Goal: Information Seeking & Learning: Learn about a topic

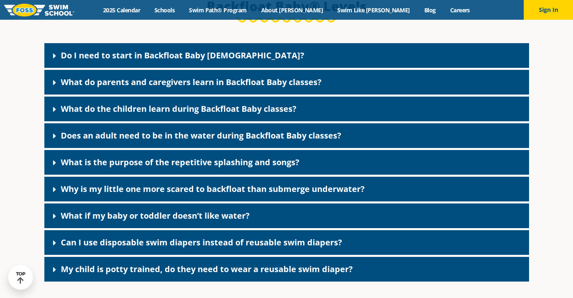
click at [274, 60] on div "Do I need to start in Backfloat Baby [DEMOGRAPHIC_DATA]?" at bounding box center [286, 55] width 485 height 25
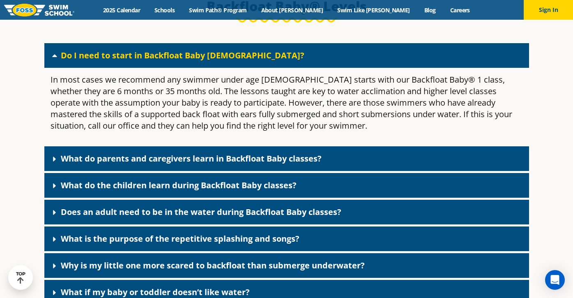
click at [278, 56] on div "Do I need to start in Backfloat Baby [DEMOGRAPHIC_DATA]?" at bounding box center [286, 55] width 485 height 25
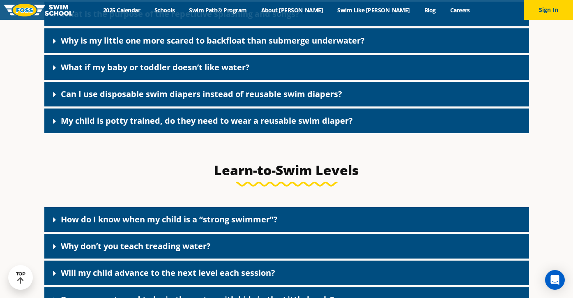
scroll to position [1945, 0]
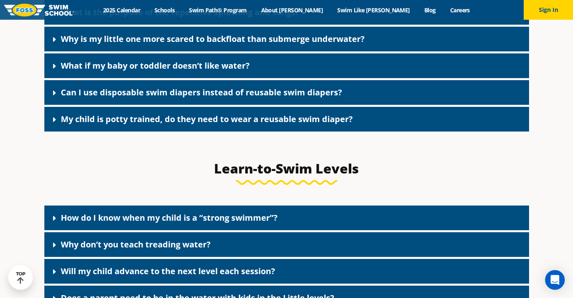
click at [270, 124] on link "My child is potty trained, do they need to wear a reusable swim diaper?" at bounding box center [207, 118] width 292 height 11
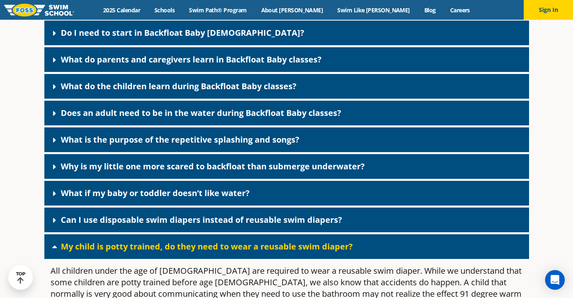
scroll to position [1803, 0]
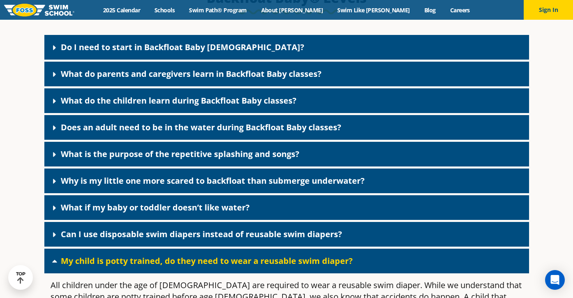
click at [267, 106] on link "What do the children learn during Backfloat Baby classes?" at bounding box center [179, 100] width 236 height 11
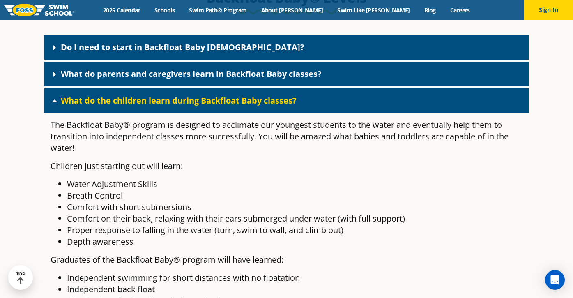
click at [262, 79] on link "What do parents and caregivers learn in Backfloat Baby classes?" at bounding box center [191, 73] width 261 height 11
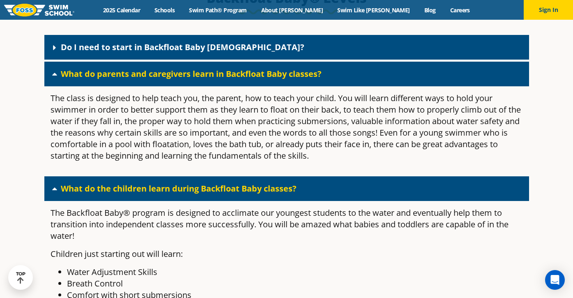
click at [265, 60] on div "Do I need to start in Backfloat Baby [DEMOGRAPHIC_DATA]?" at bounding box center [286, 47] width 485 height 25
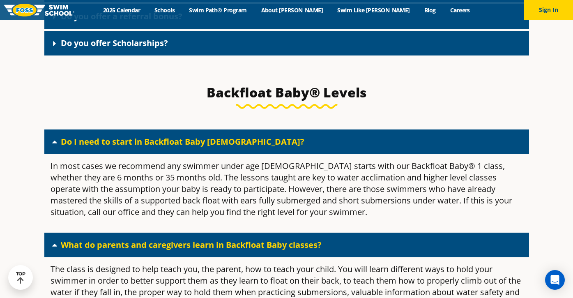
scroll to position [1706, 0]
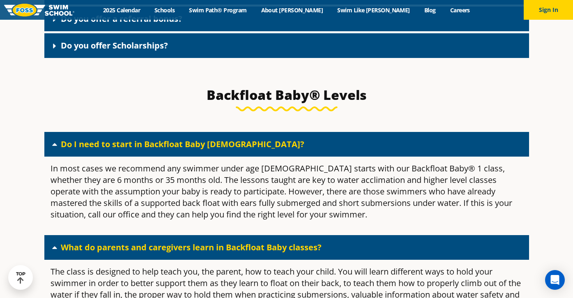
click at [265, 58] on div "Do you offer Scholarships?" at bounding box center [286, 45] width 485 height 25
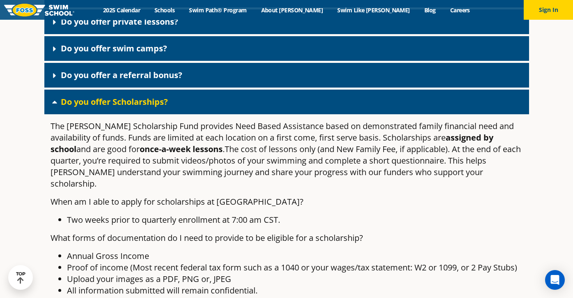
scroll to position [1644, 0]
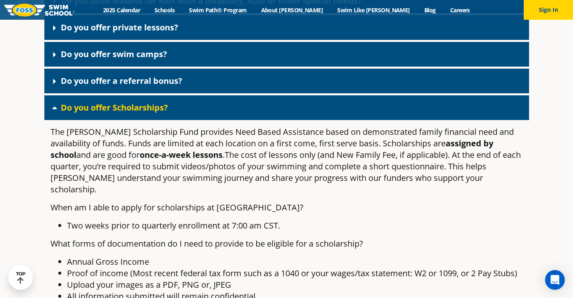
click at [236, 114] on div "Do you offer Scholarships?" at bounding box center [286, 107] width 485 height 25
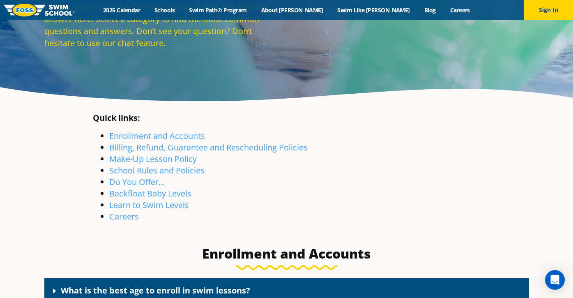
scroll to position [144, 0]
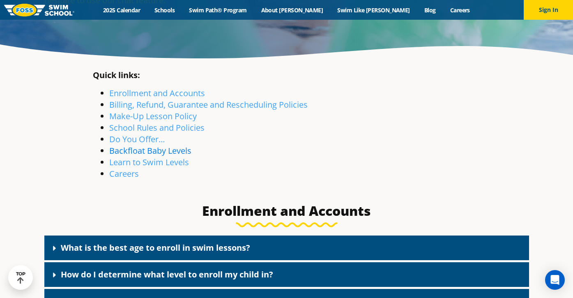
click at [168, 148] on link "Backfloat Baby Levels" at bounding box center [150, 150] width 82 height 11
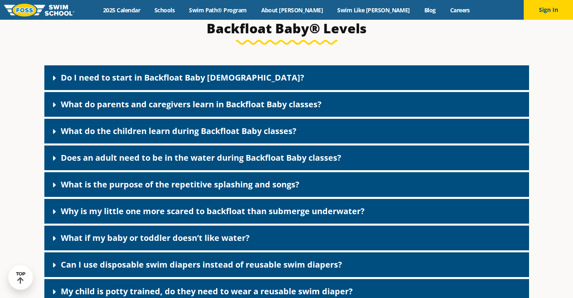
scroll to position [1772, 0]
click at [221, 85] on div "Do I need to start in Backfloat Baby [DEMOGRAPHIC_DATA]?" at bounding box center [286, 77] width 485 height 25
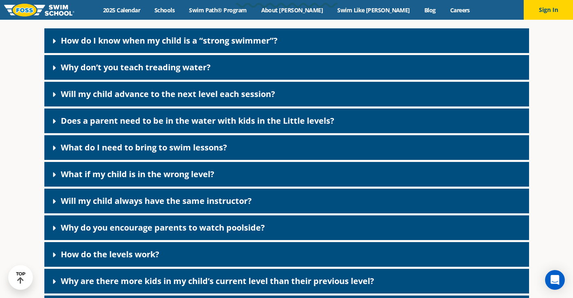
scroll to position [2199, 0]
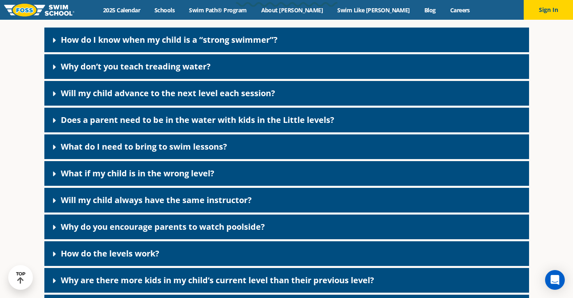
click at [243, 132] on div "Does a parent need to be in the water with kids in the Little levels?" at bounding box center [286, 120] width 485 height 25
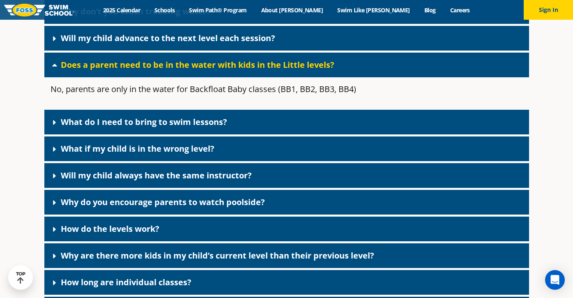
scroll to position [2253, 0]
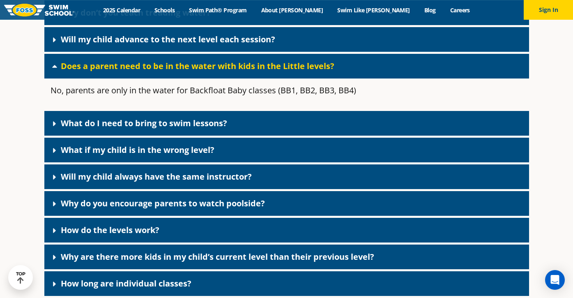
click at [243, 136] on div "What do I need to bring to swim lessons?" at bounding box center [286, 123] width 485 height 25
